Goal: Find specific page/section: Find specific page/section

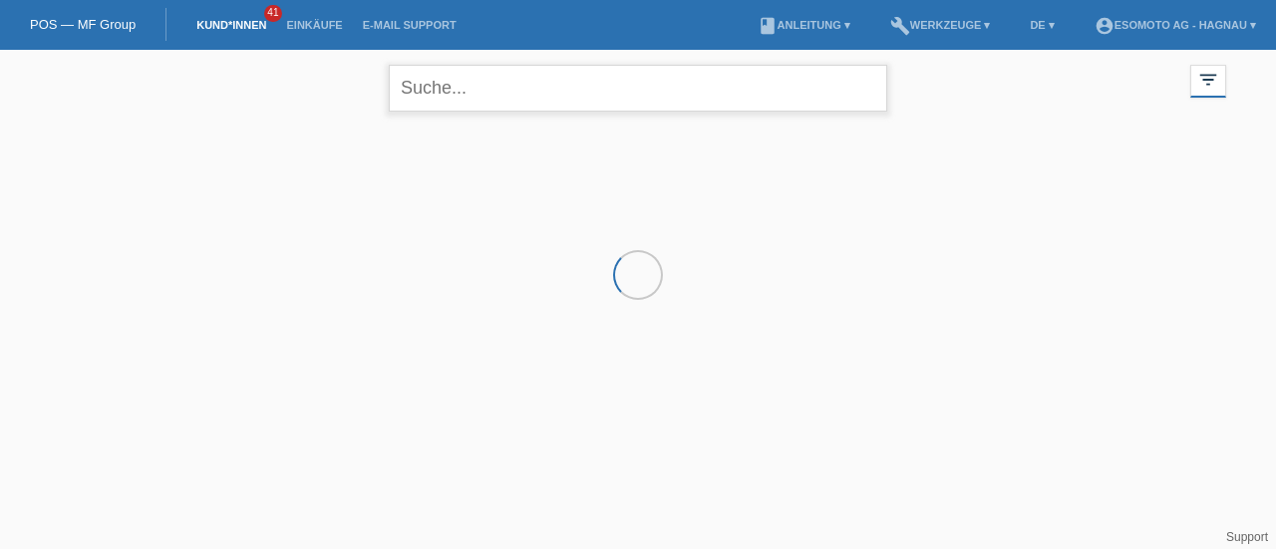
click at [496, 97] on input "text" at bounding box center [638, 88] width 498 height 47
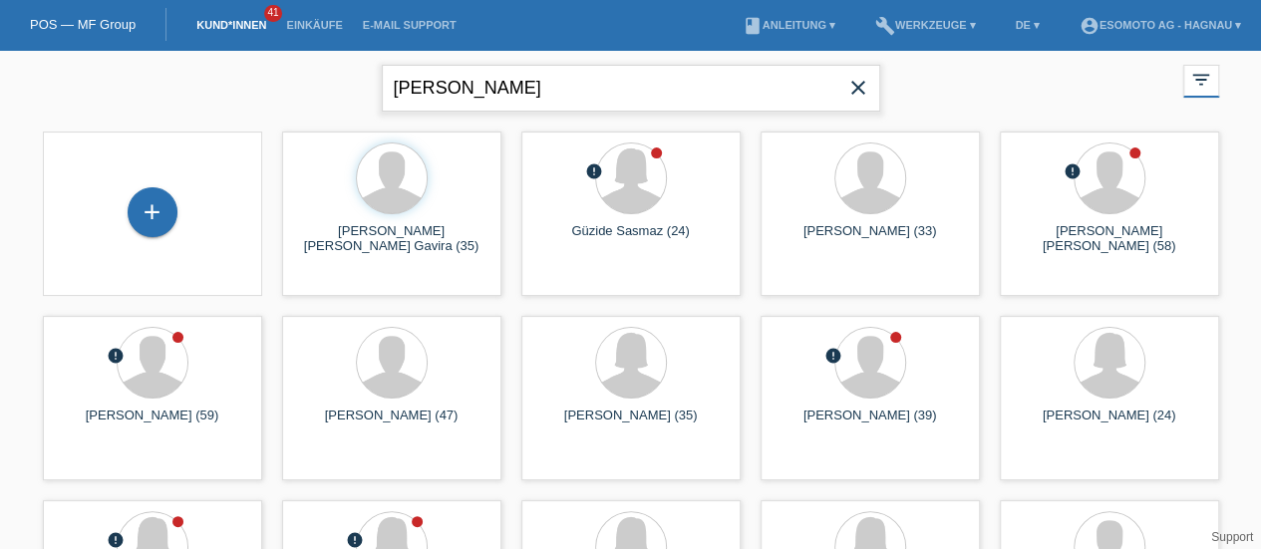
type input "[PERSON_NAME]"
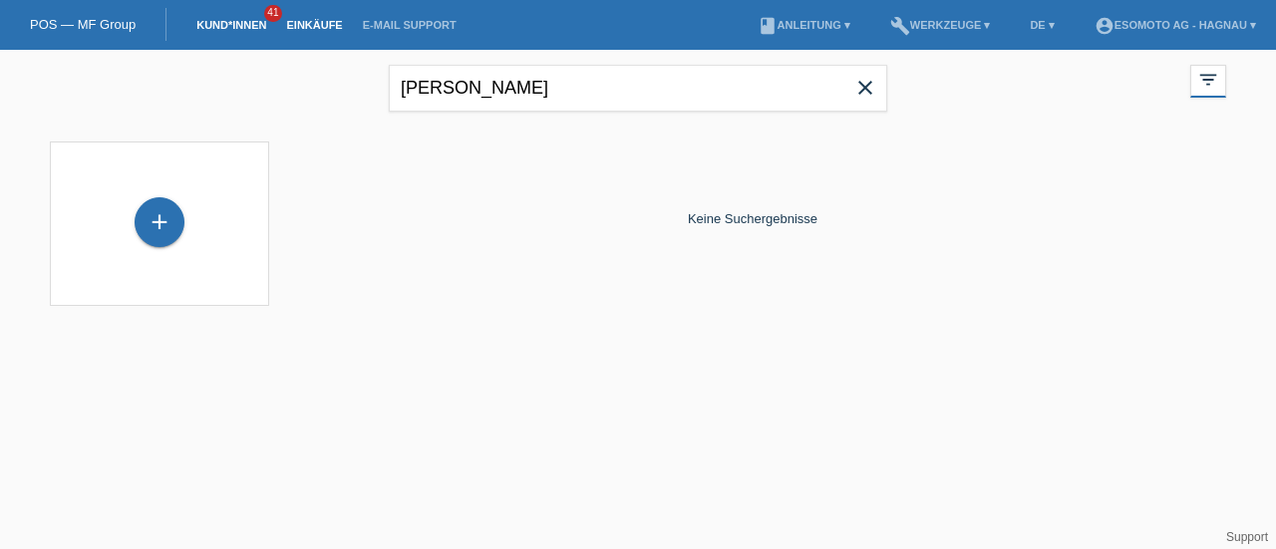
click at [313, 30] on link "Einkäufe" at bounding box center [314, 25] width 76 height 12
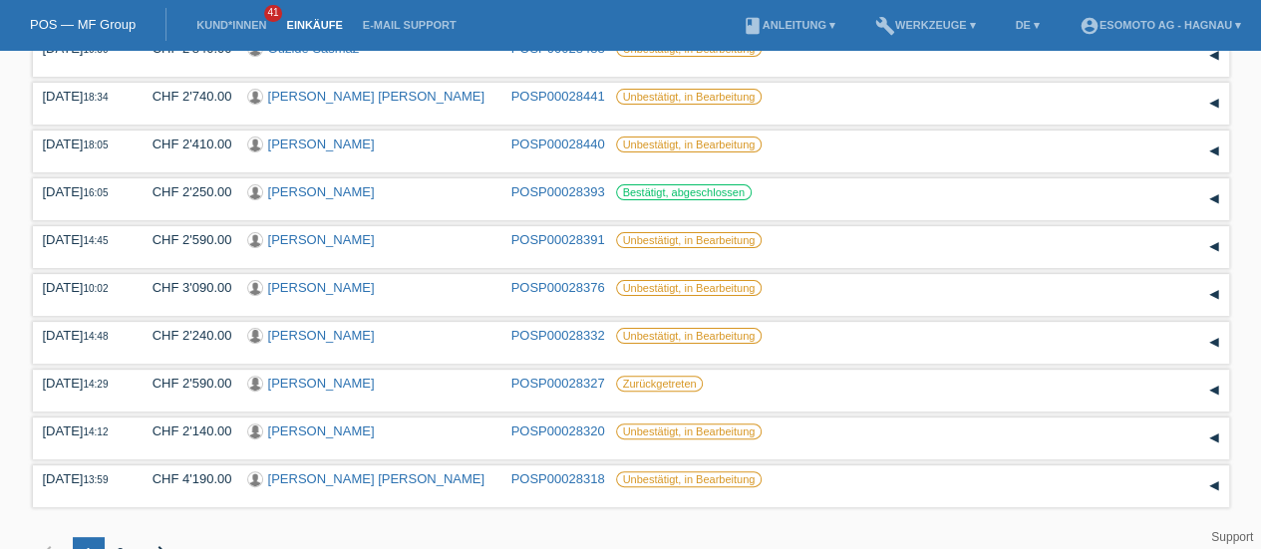
scroll to position [97, 0]
click at [325, 437] on link "Daniela Etter" at bounding box center [321, 432] width 107 height 15
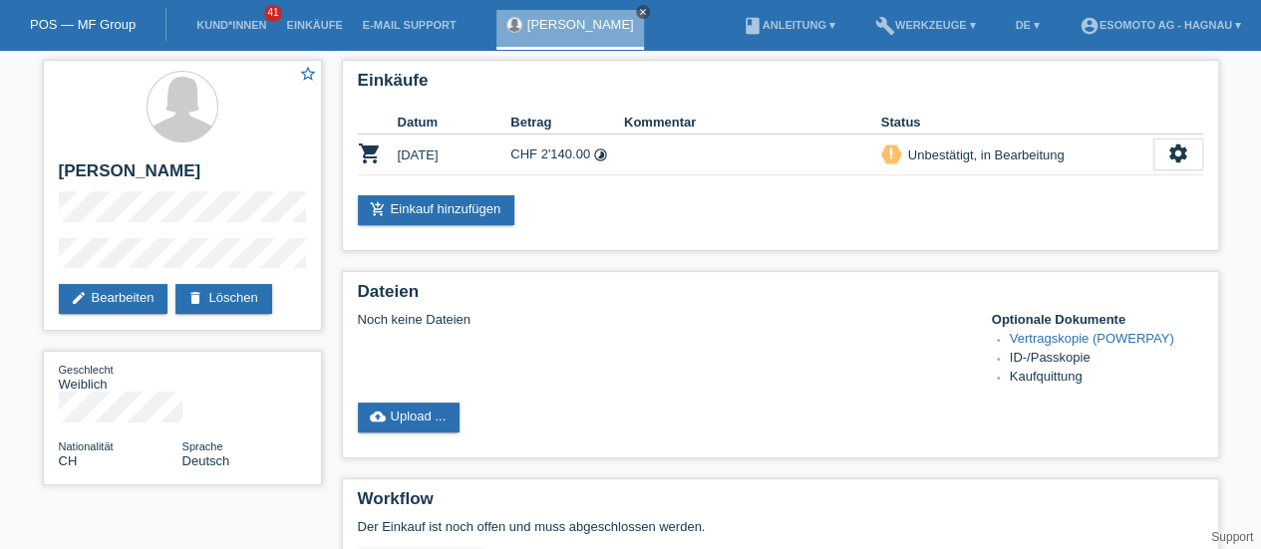
click at [638, 11] on icon "close" at bounding box center [643, 12] width 10 height 10
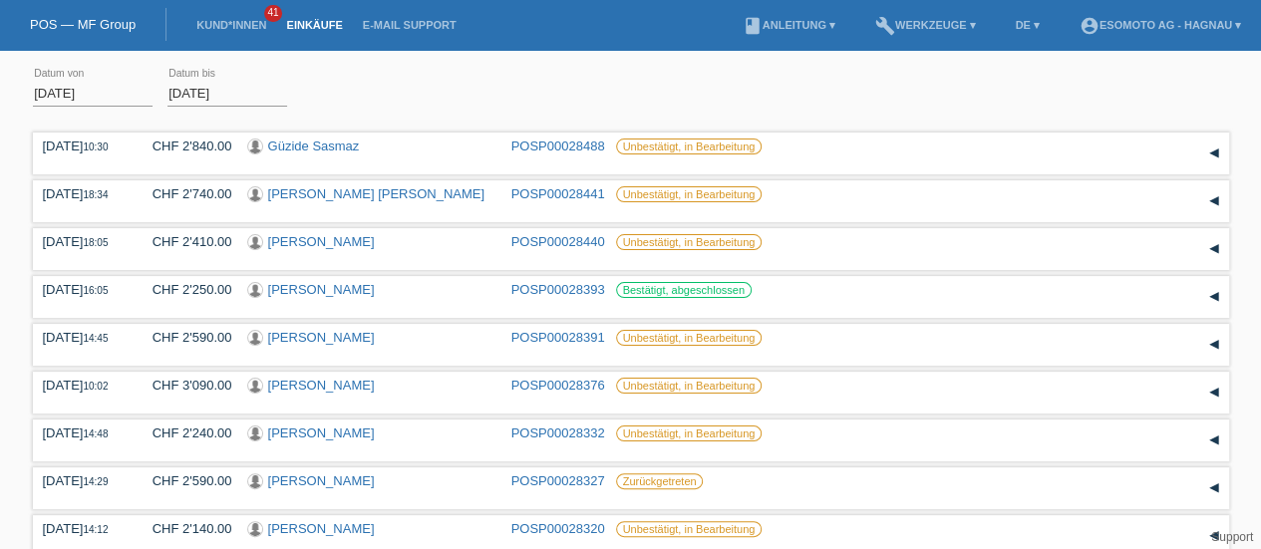
click at [316, 33] on li "Einkäufe" at bounding box center [314, 25] width 76 height 51
click at [317, 25] on link "Einkäufe" at bounding box center [314, 25] width 76 height 12
click at [232, 21] on link "Kund*innen" at bounding box center [231, 25] width 90 height 12
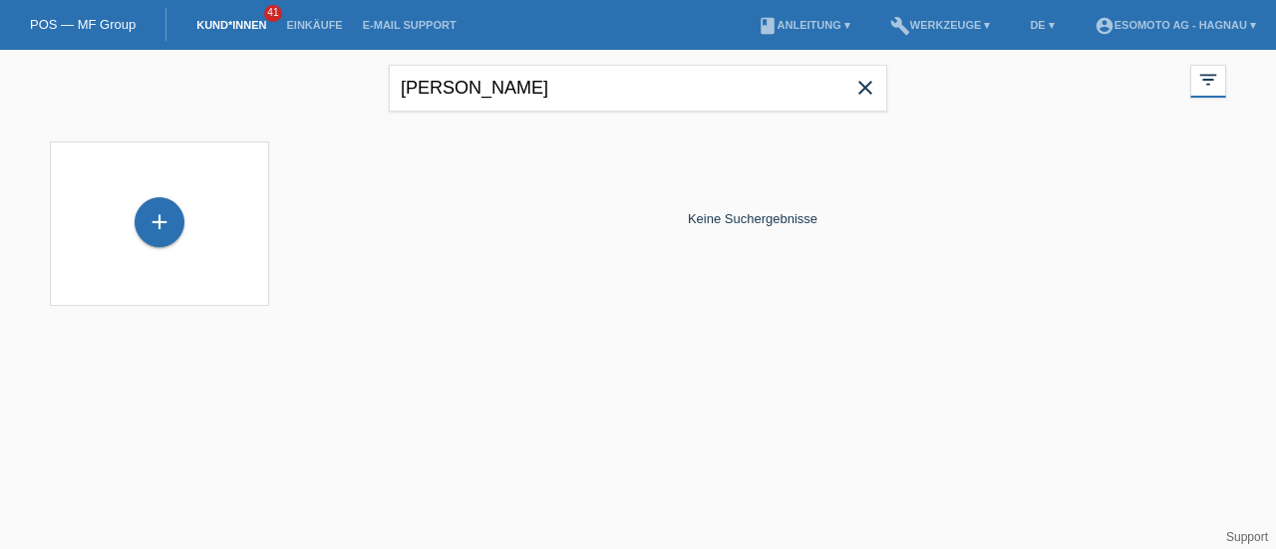
click at [232, 21] on link "Kund*innen" at bounding box center [231, 25] width 90 height 12
click at [492, 79] on input "jauch" at bounding box center [638, 88] width 498 height 47
type input "j"
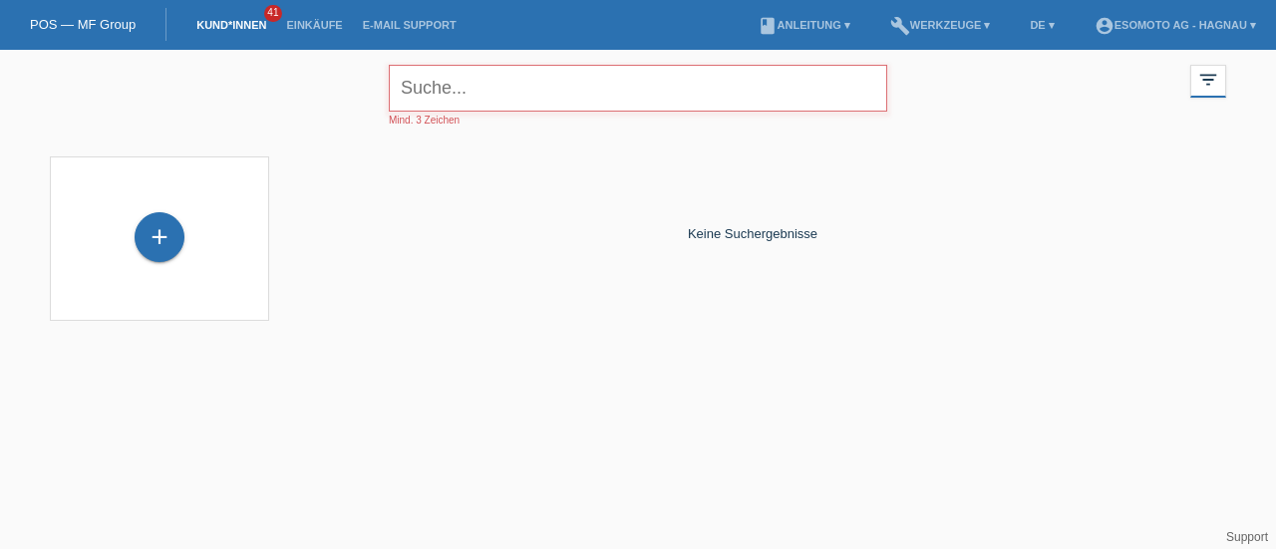
click at [229, 23] on link "Kund*innen" at bounding box center [231, 25] width 90 height 12
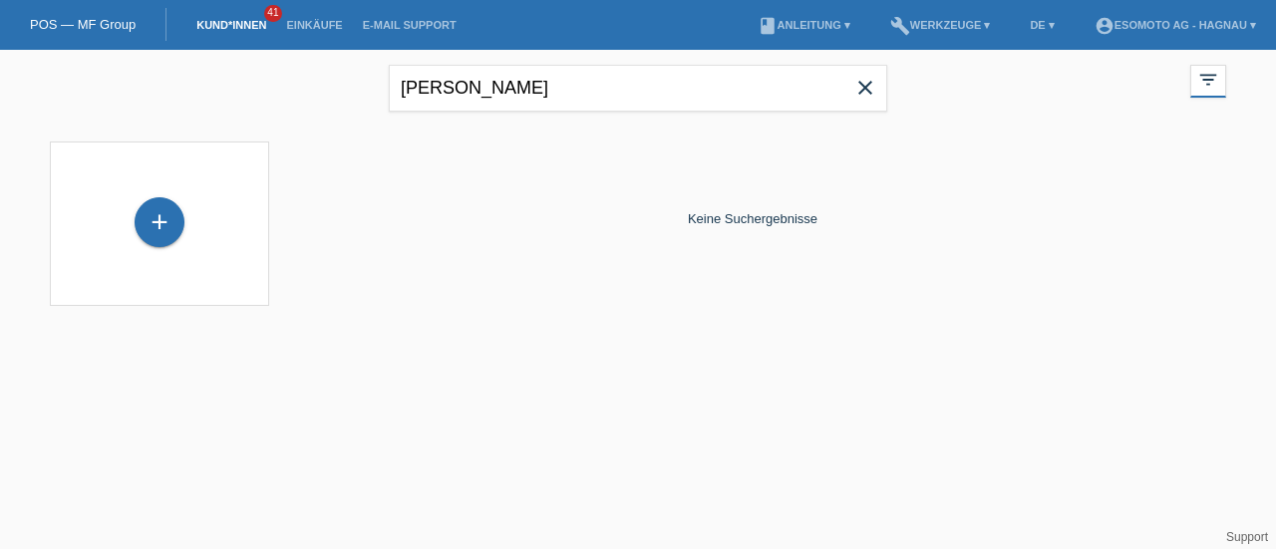
click at [869, 94] on icon "close" at bounding box center [865, 88] width 24 height 24
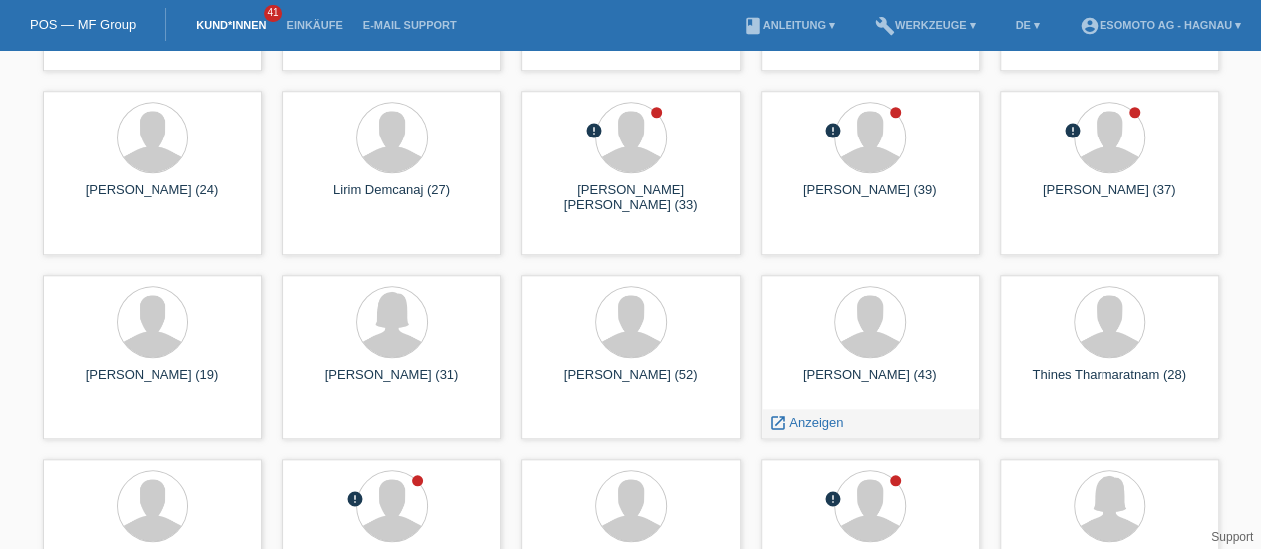
scroll to position [788, 0]
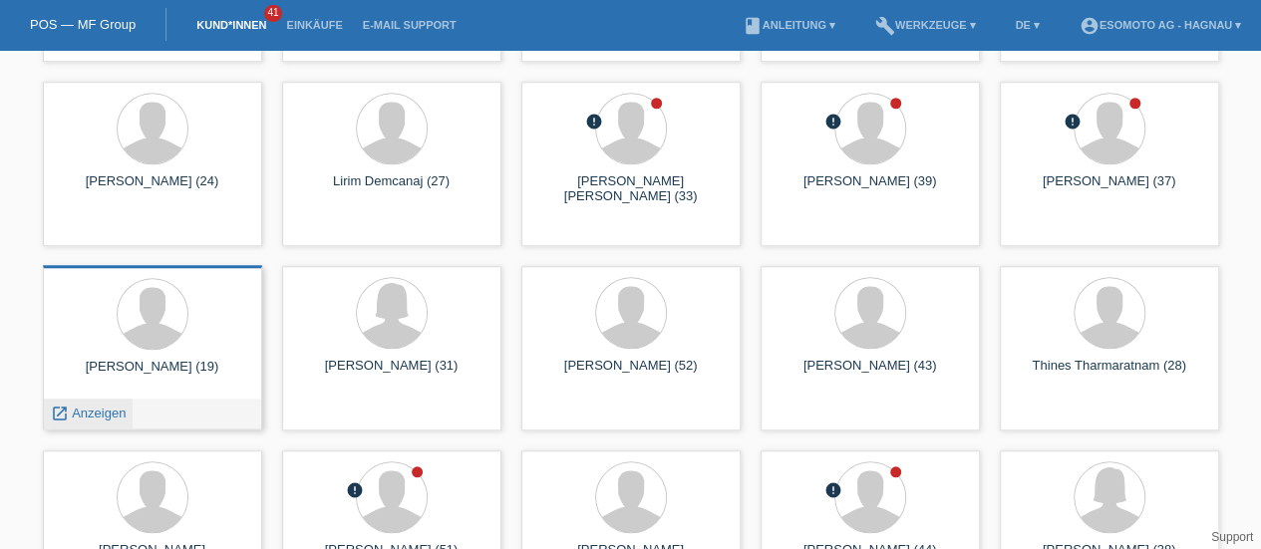
click at [88, 408] on span "Anzeigen" at bounding box center [99, 413] width 54 height 15
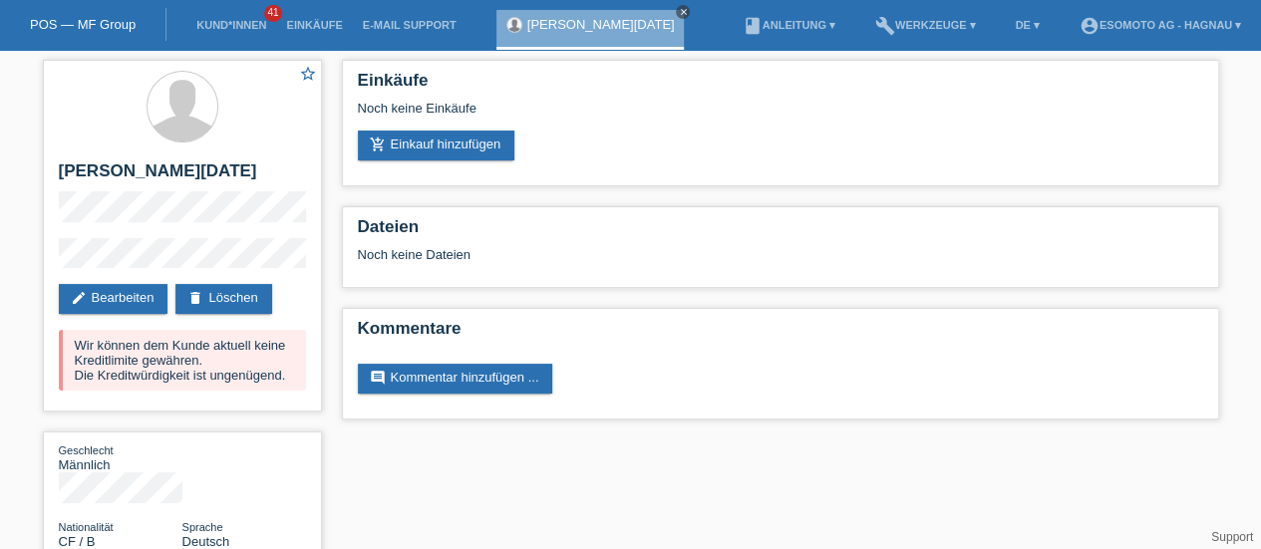
click at [676, 18] on link "close" at bounding box center [683, 12] width 14 height 14
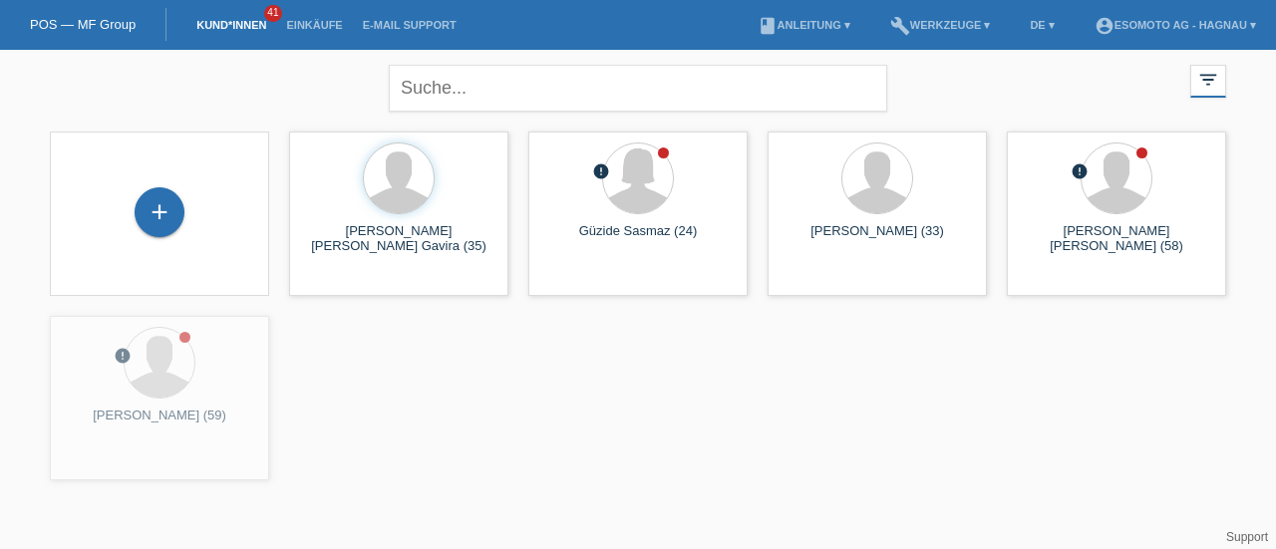
click at [229, 21] on link "Kund*innen" at bounding box center [231, 25] width 90 height 12
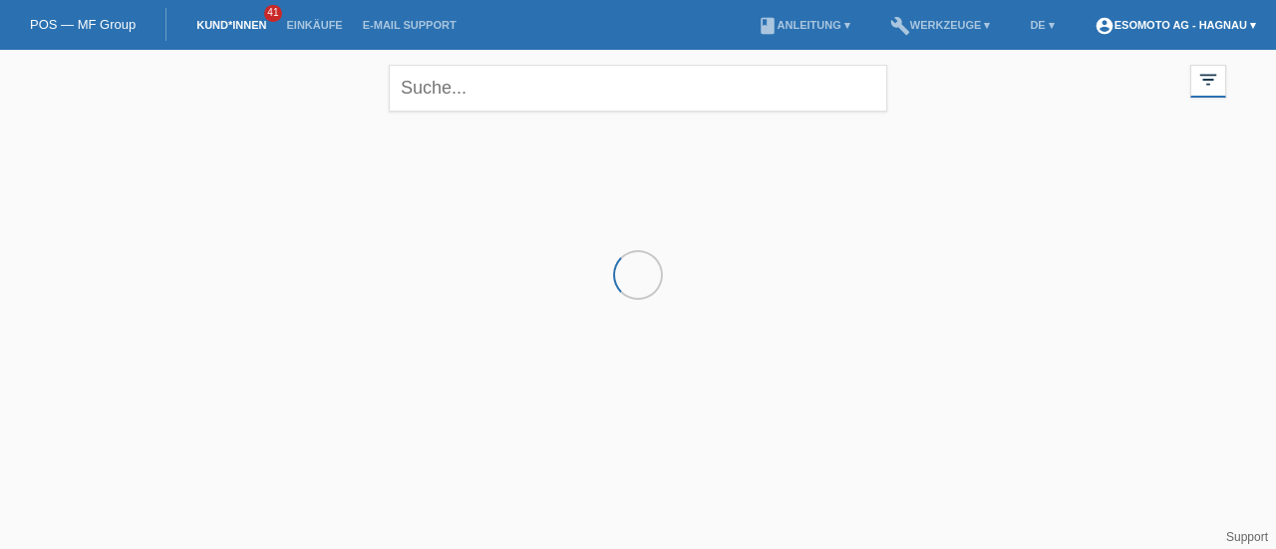
click at [1126, 29] on link "account_circle Esomoto AG - Hagnau ▾" at bounding box center [1175, 25] width 181 height 12
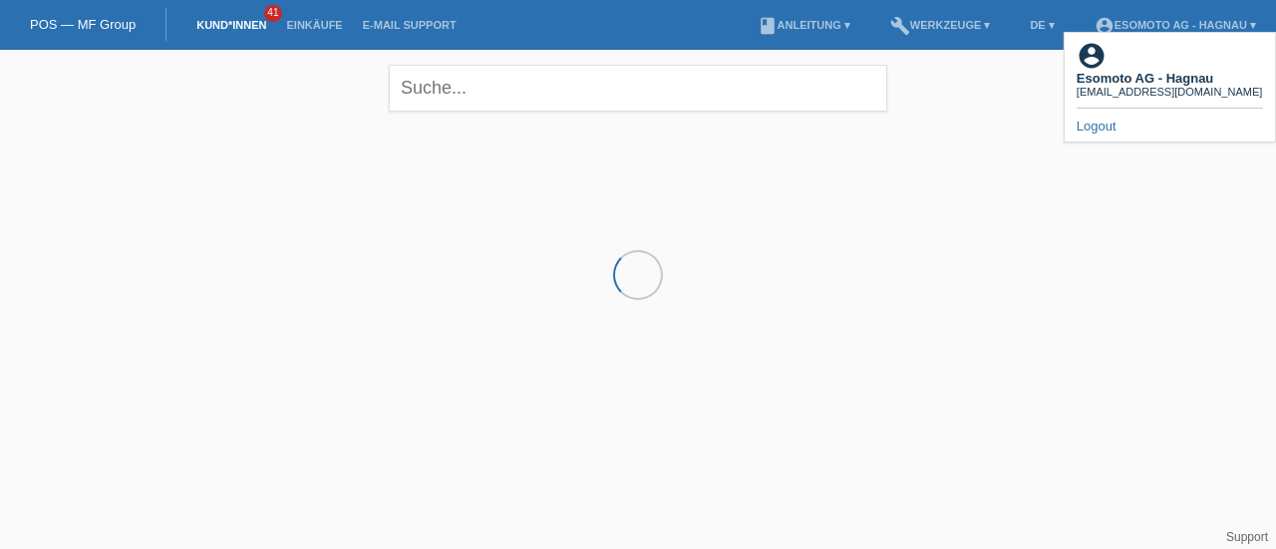
click at [1126, 119] on div "Logout" at bounding box center [1170, 126] width 186 height 15
